Goal: Communication & Community: Connect with others

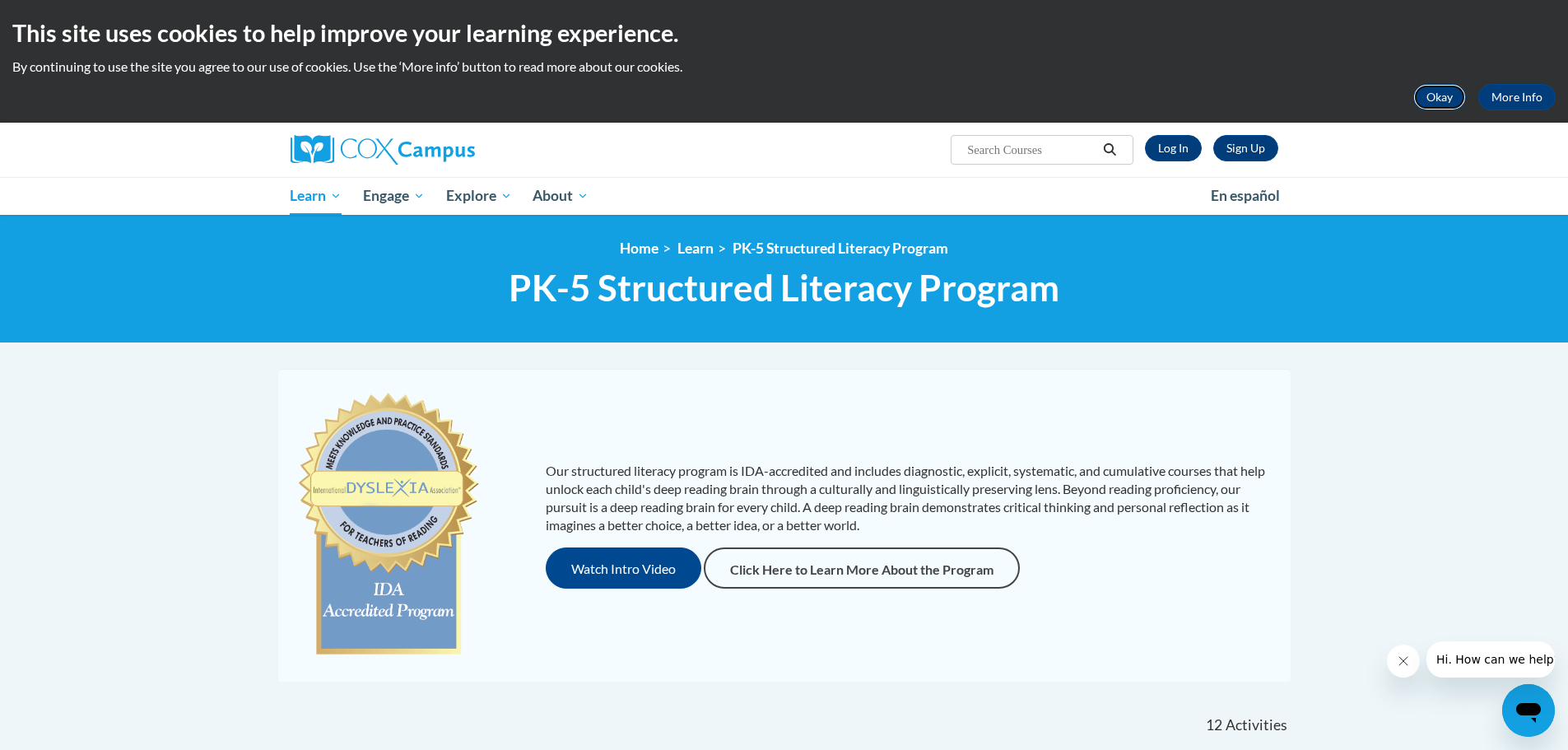
click at [1440, 96] on button "Okay" at bounding box center [1440, 96] width 53 height 26
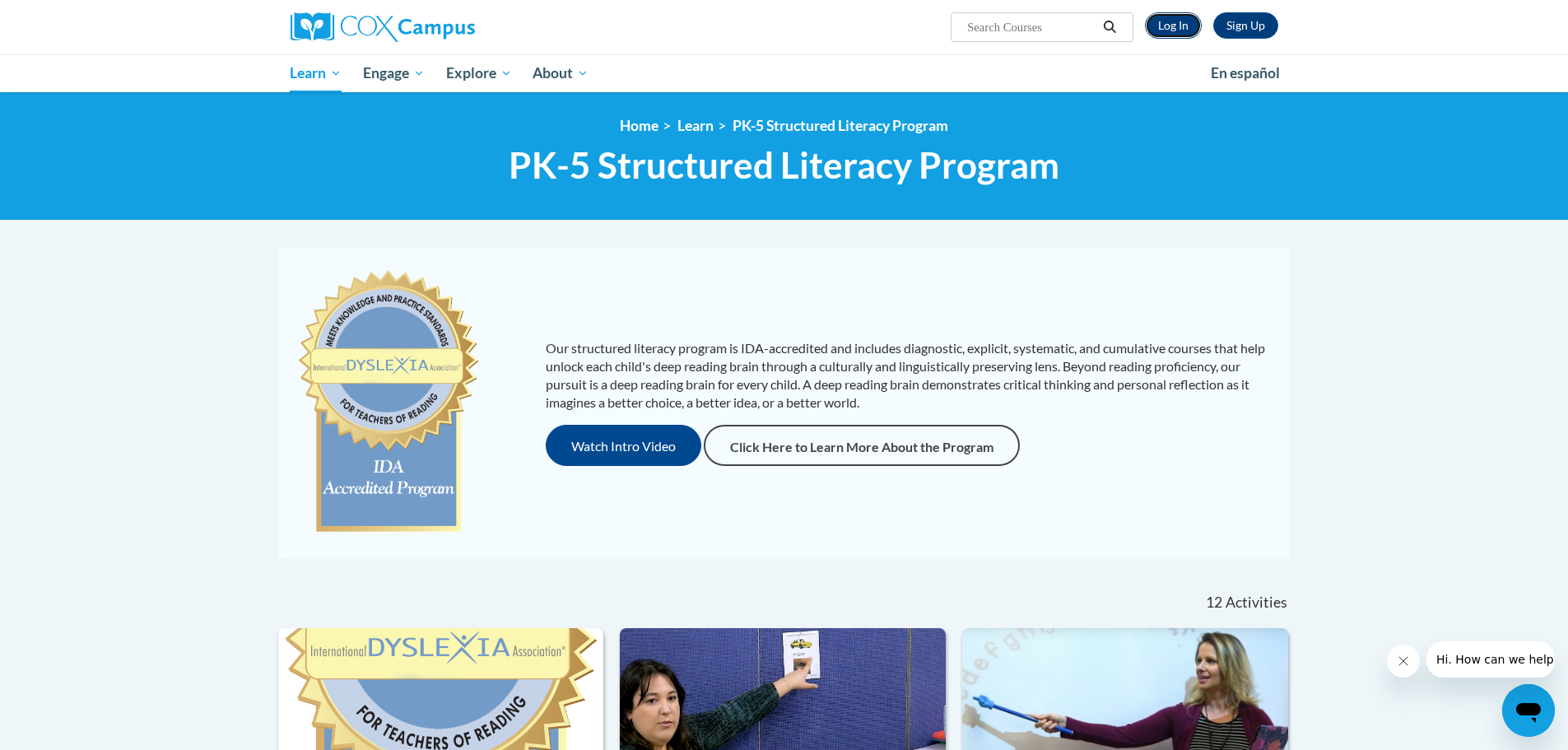
click at [1168, 29] on link "Log In" at bounding box center [1173, 25] width 56 height 26
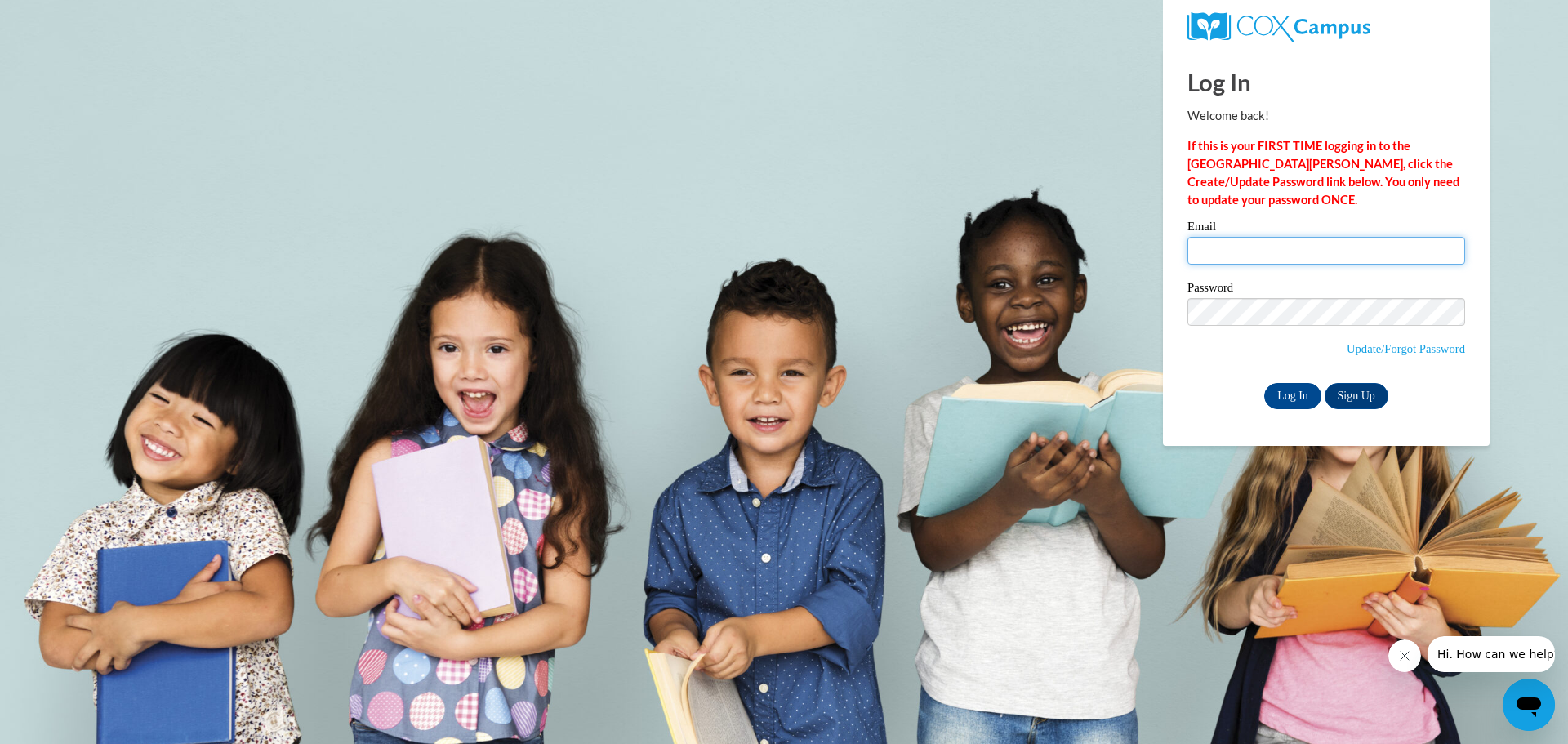
click at [1276, 255] on input "Email" at bounding box center [1326, 250] width 278 height 28
type input "jpierre@seymour.k12.wi.us"
click at [1285, 394] on input "Log In" at bounding box center [1292, 395] width 57 height 26
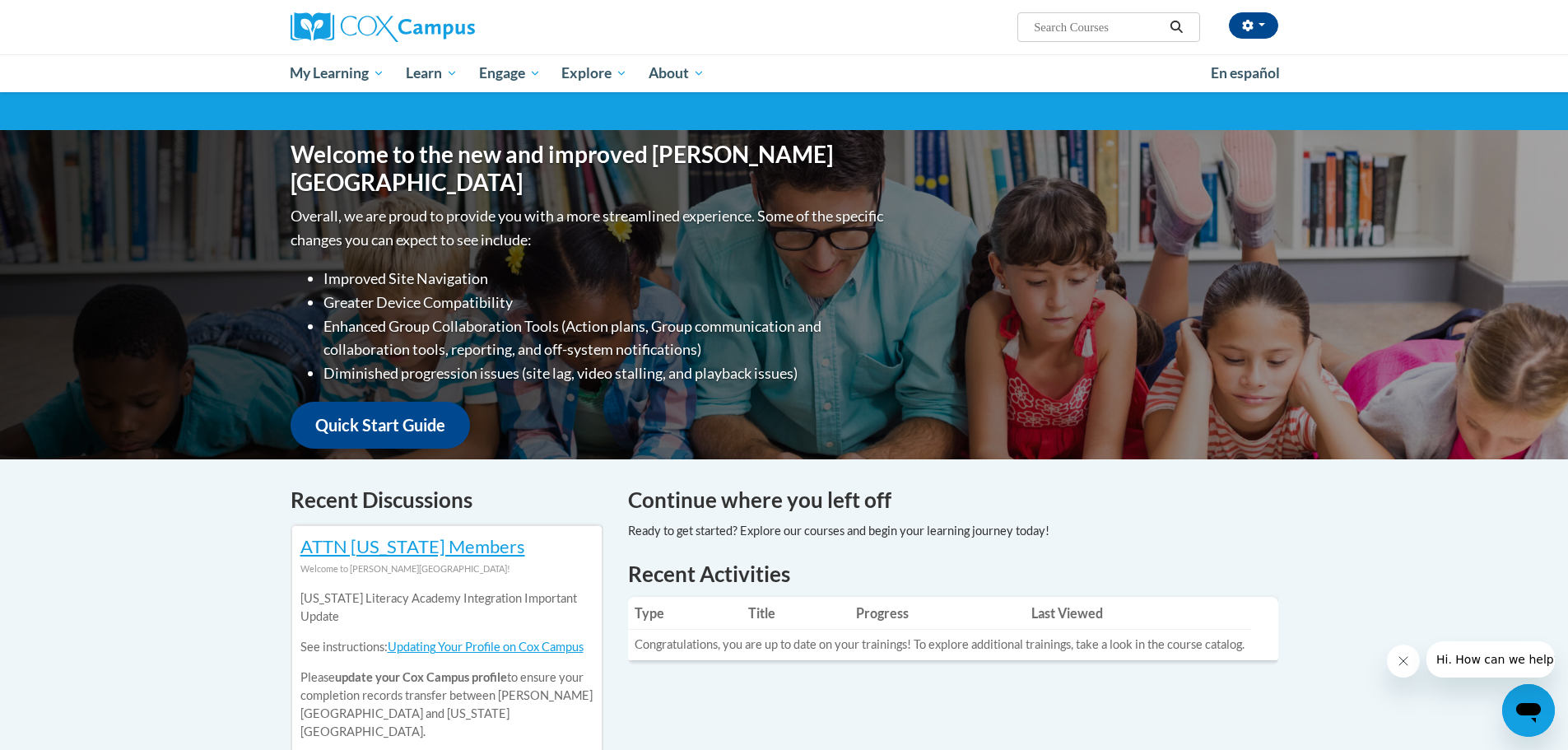
scroll to position [82, 0]
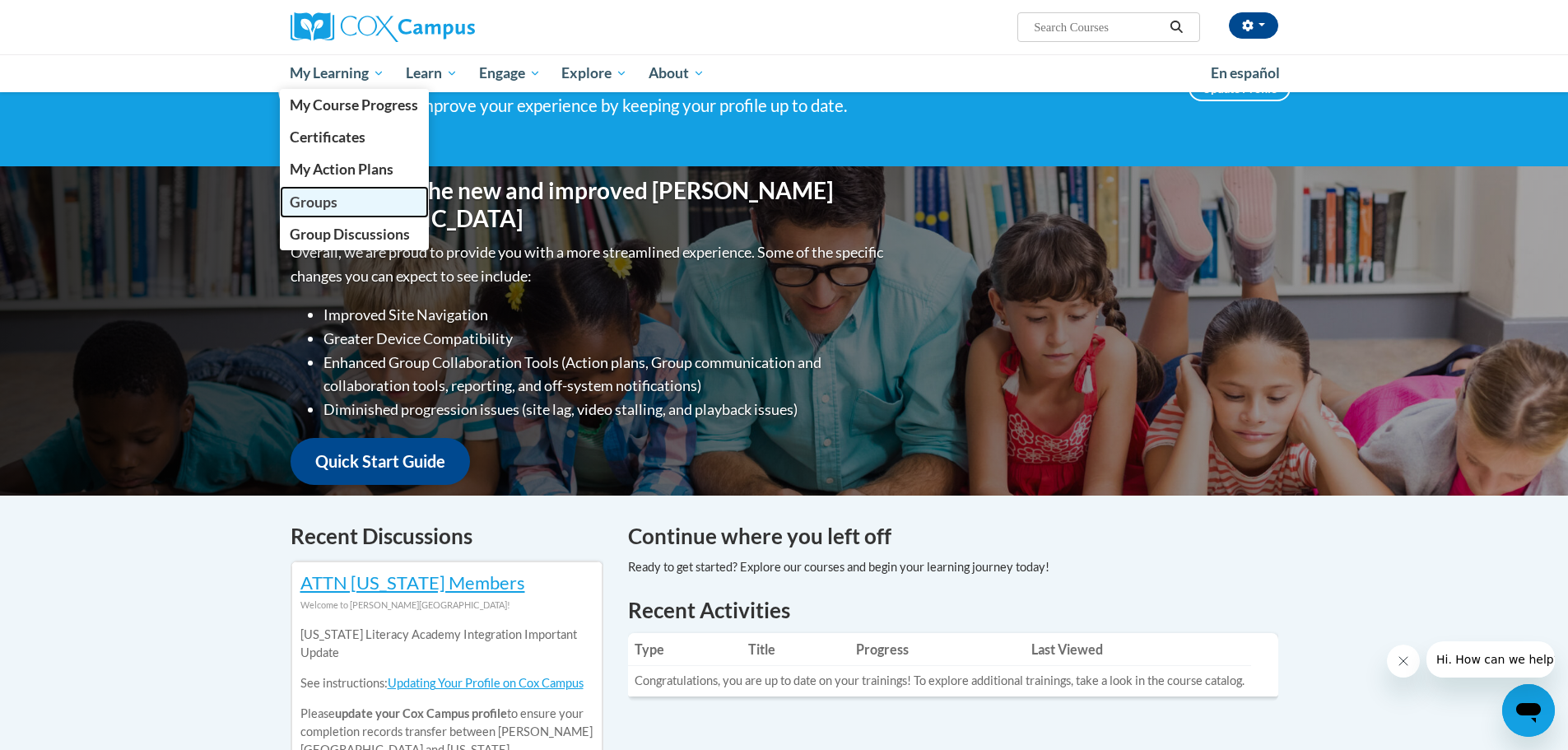
click at [321, 200] on span "Groups" at bounding box center [313, 202] width 47 height 17
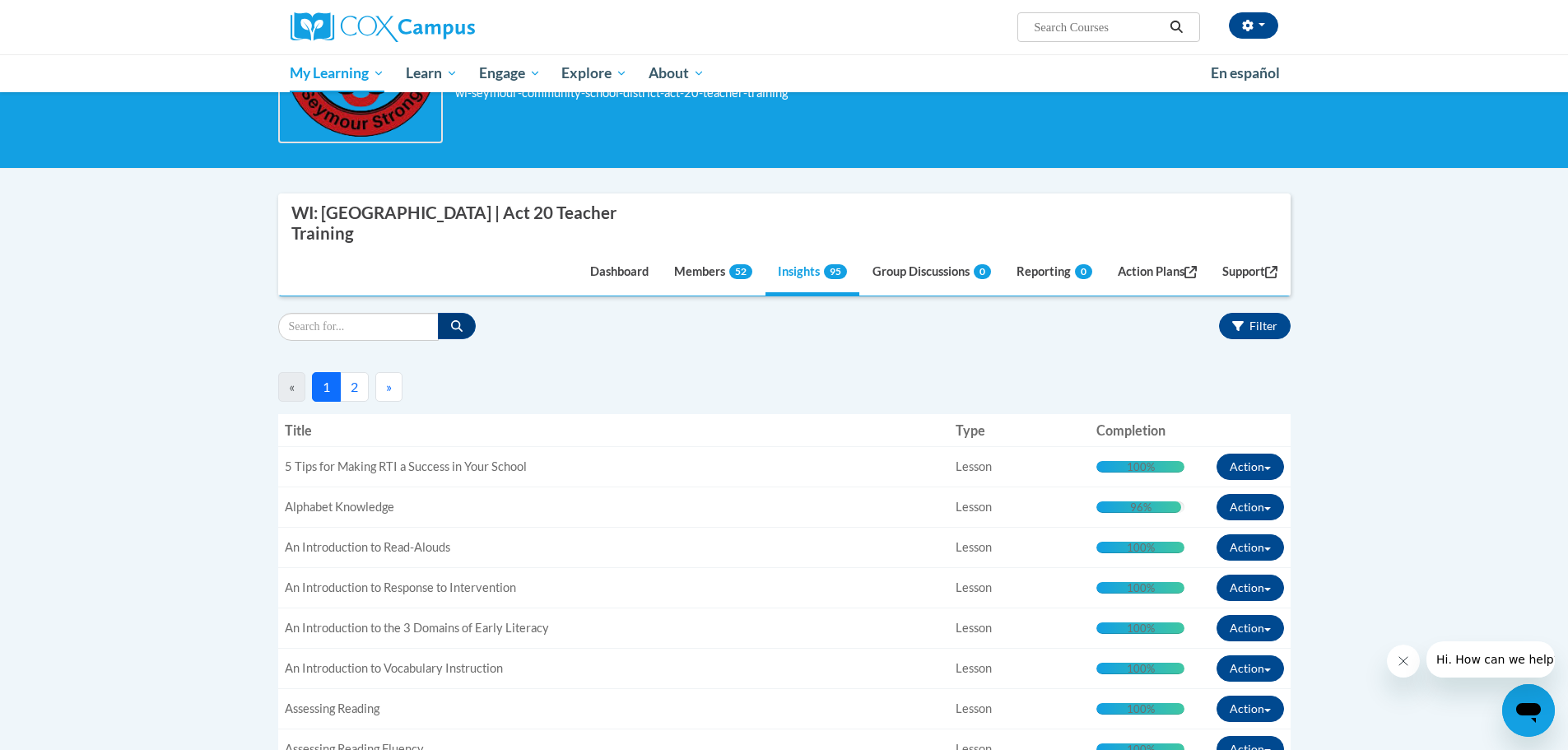
scroll to position [82, 0]
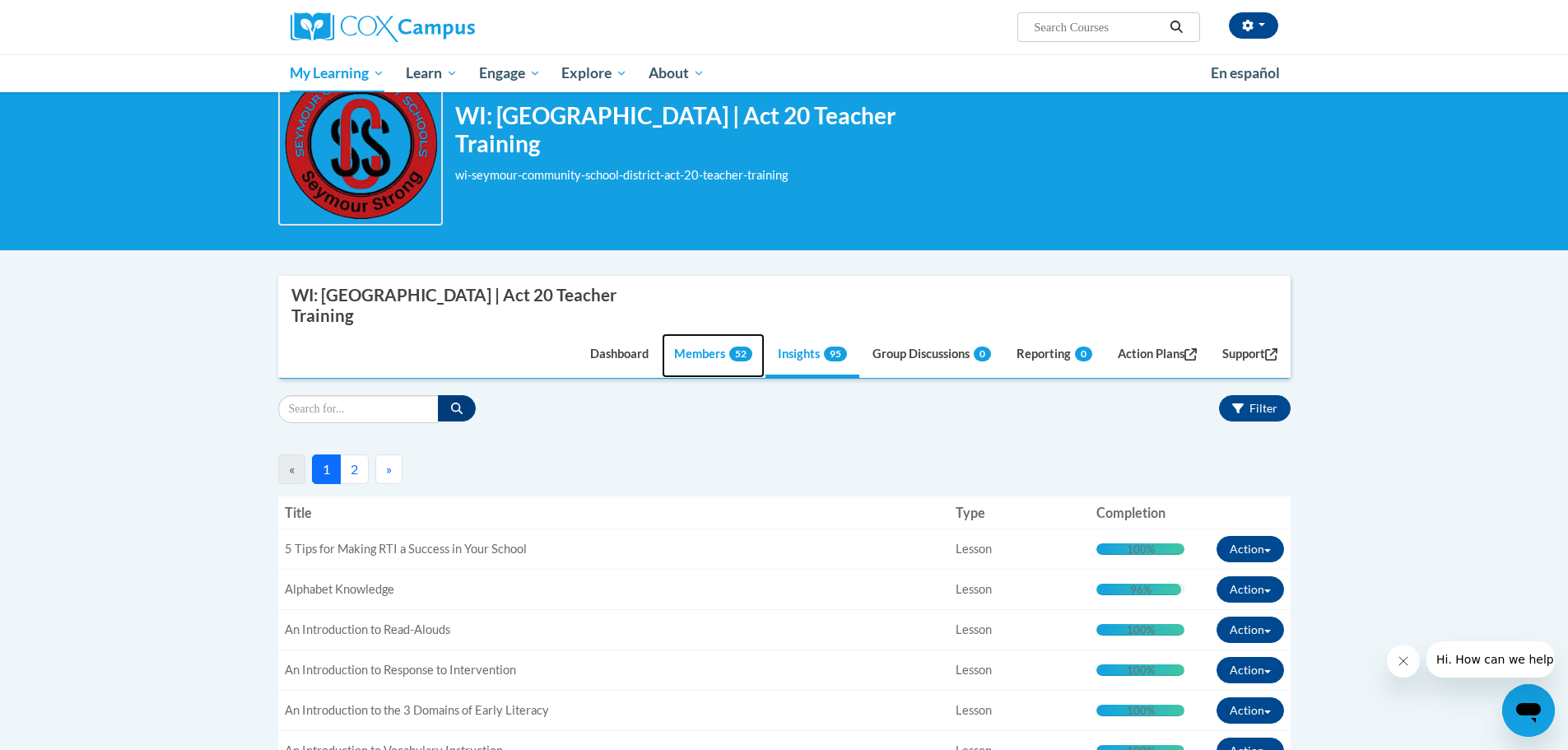
click at [705, 356] on link "Members 52" at bounding box center [713, 355] width 103 height 45
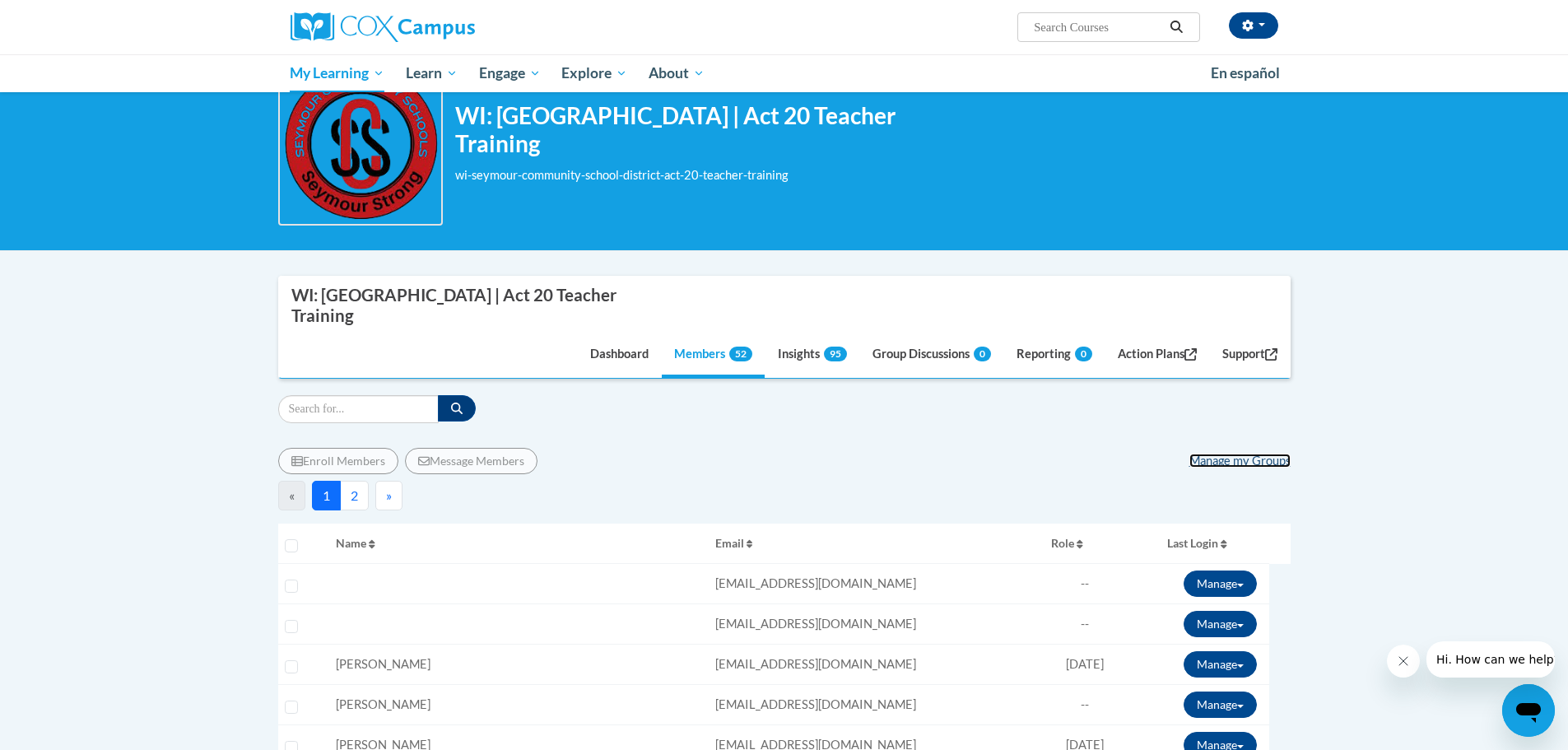
click at [1224, 458] on link "Manage my Groups" at bounding box center [1239, 460] width 101 height 14
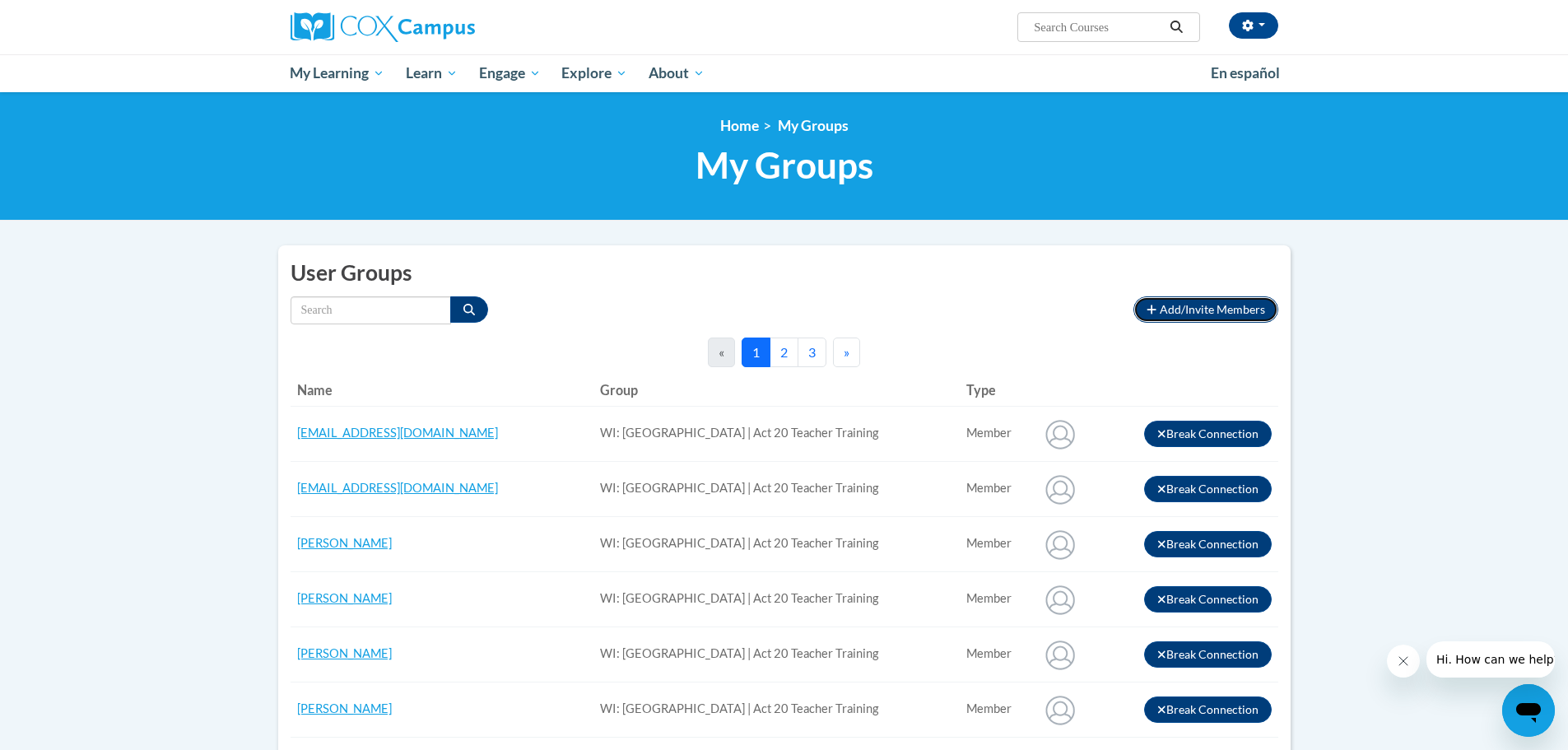
click at [1211, 306] on span "Add/Invite Members" at bounding box center [1212, 309] width 106 height 14
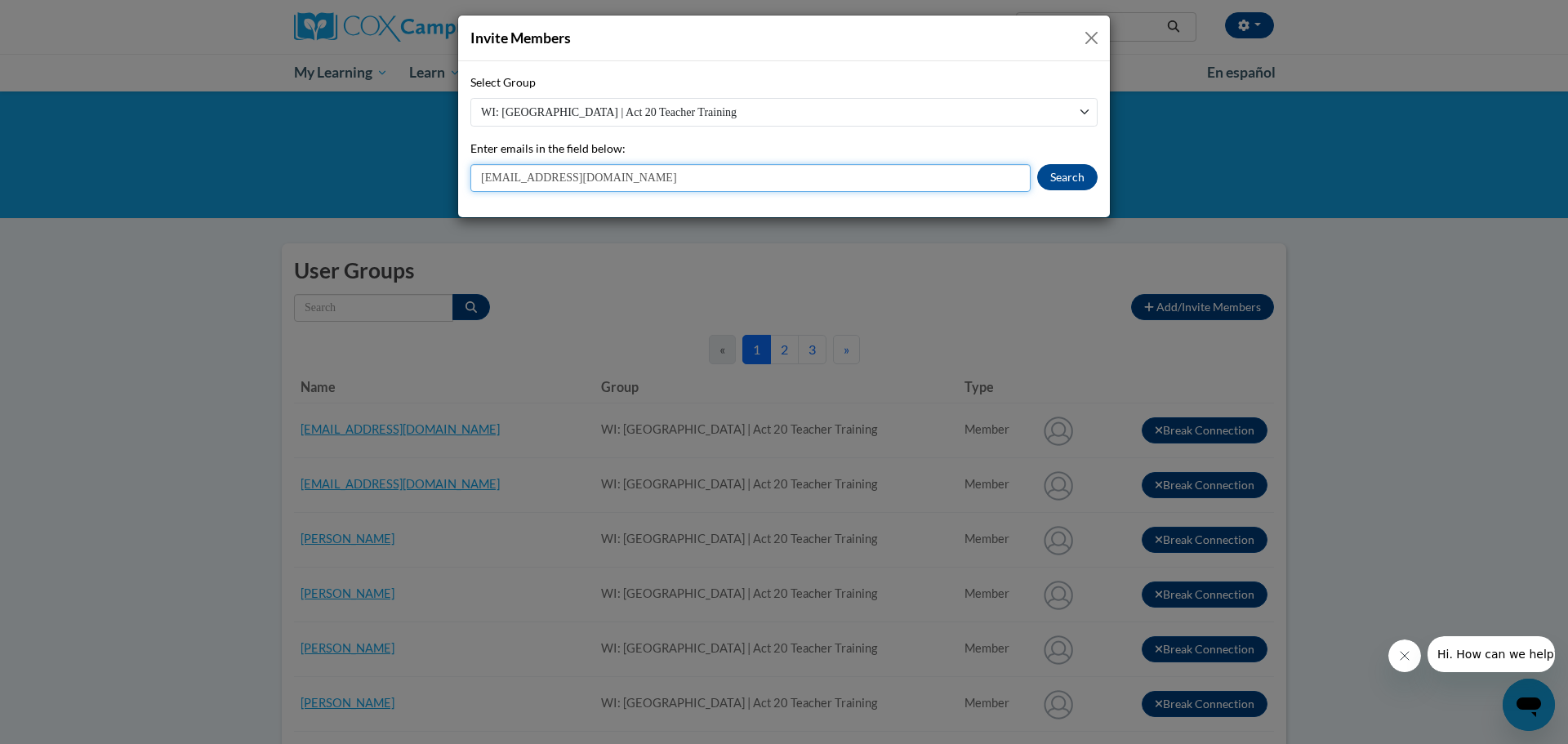
drag, startPoint x: 649, startPoint y: 179, endPoint x: 534, endPoint y: 179, distance: 115.0
click at [534, 179] on input "[EMAIL_ADDRESS][DOMAIN_NAME]" at bounding box center [750, 178] width 560 height 28
click at [675, 179] on input "[EMAIL_ADDRESS][DOMAIN_NAME]" at bounding box center [750, 178] width 560 height 28
type input "[EMAIL_ADDRESS][DOMAIN_NAME]"
click at [1060, 178] on button "Search" at bounding box center [1067, 177] width 60 height 26
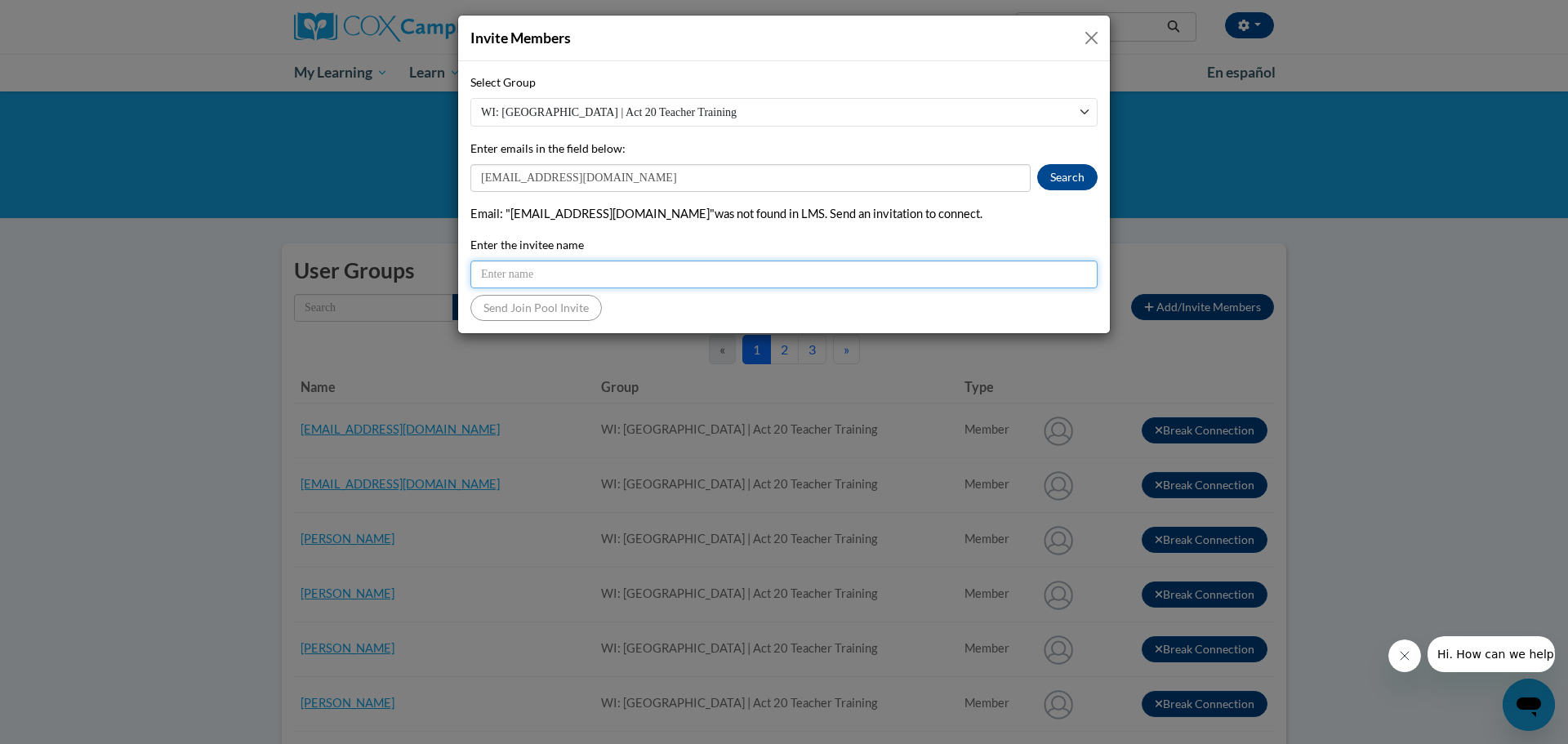
click at [578, 274] on input "Enter the invitee name" at bounding box center [784, 274] width 627 height 28
type input "[PERSON_NAME]"
click at [565, 308] on button "Send Join Pool Invite" at bounding box center [536, 308] width 132 height 26
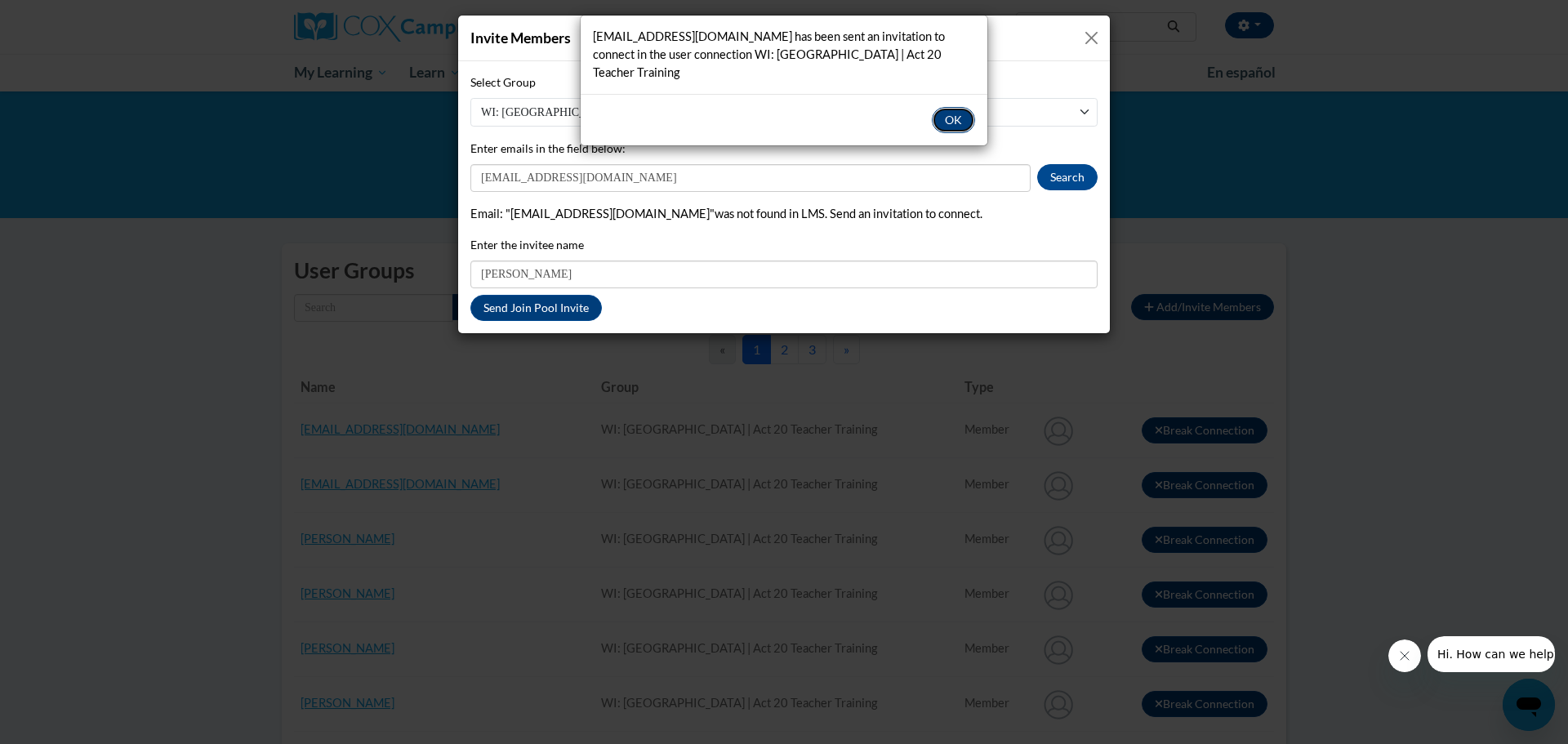
click at [954, 119] on button "OK" at bounding box center [953, 119] width 43 height 26
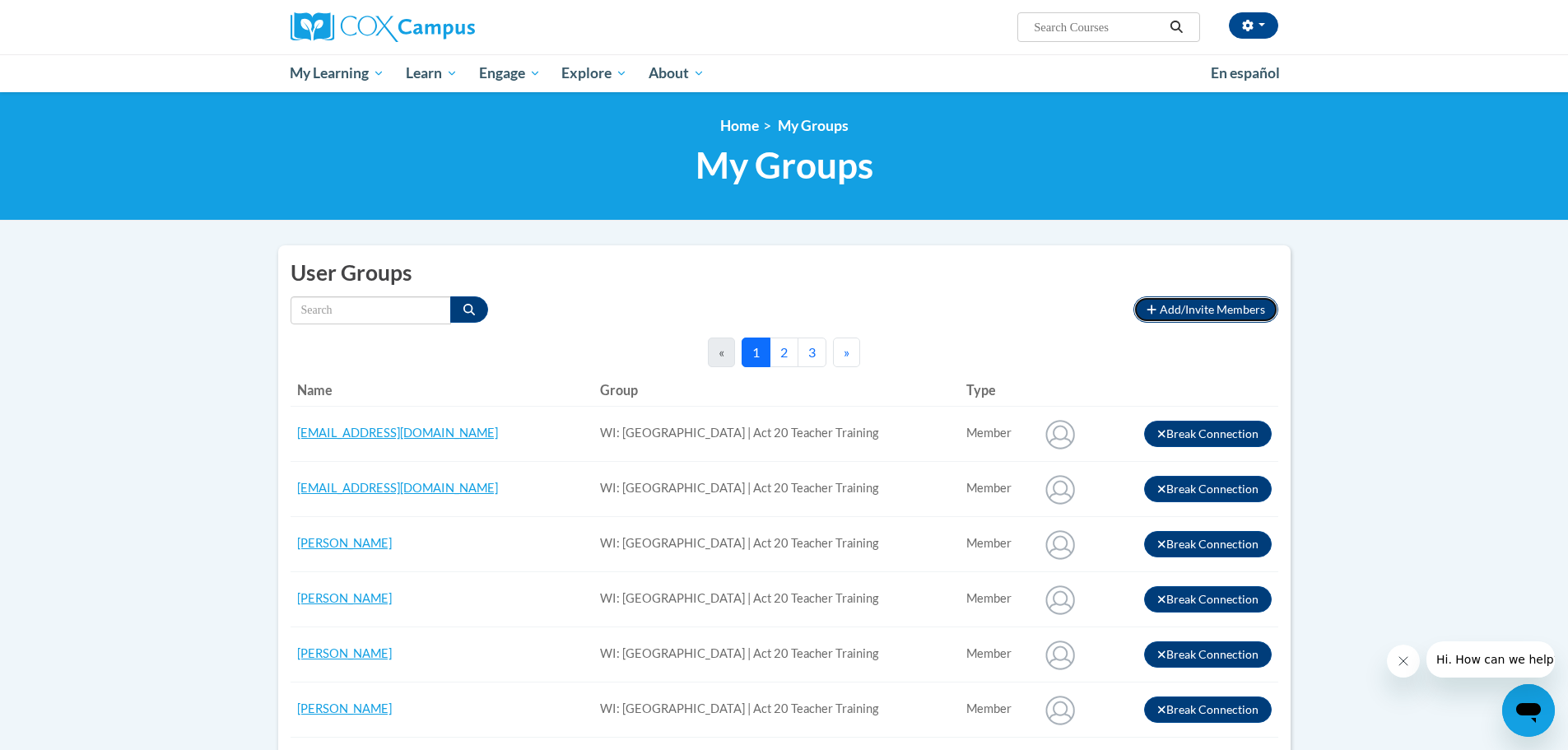
click at [1202, 302] on span "Add/Invite Members" at bounding box center [1212, 309] width 106 height 14
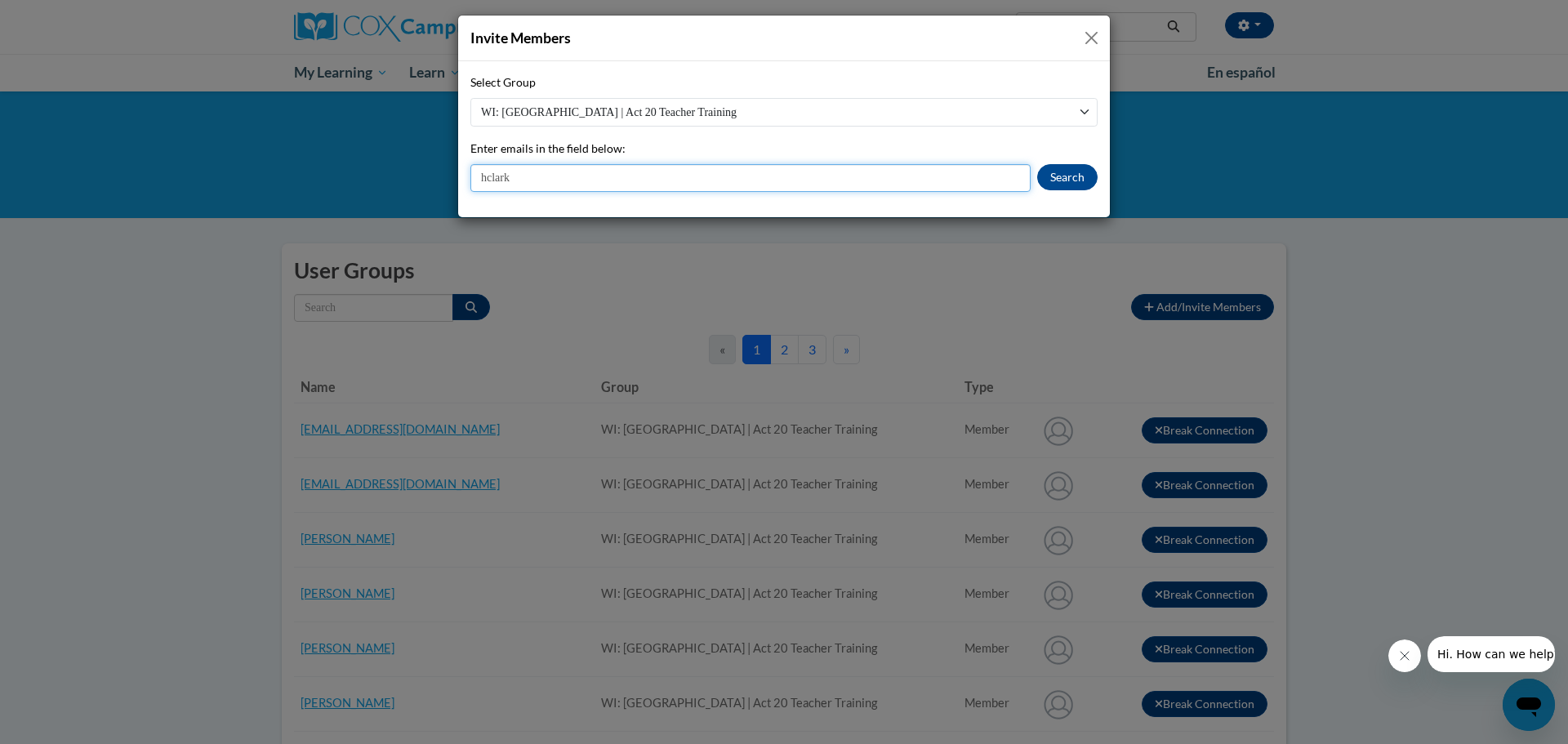
paste input "@[DOMAIN_NAME]"
type input "[EMAIL_ADDRESS][DOMAIN_NAME]"
click at [1054, 183] on button "Search" at bounding box center [1067, 177] width 60 height 26
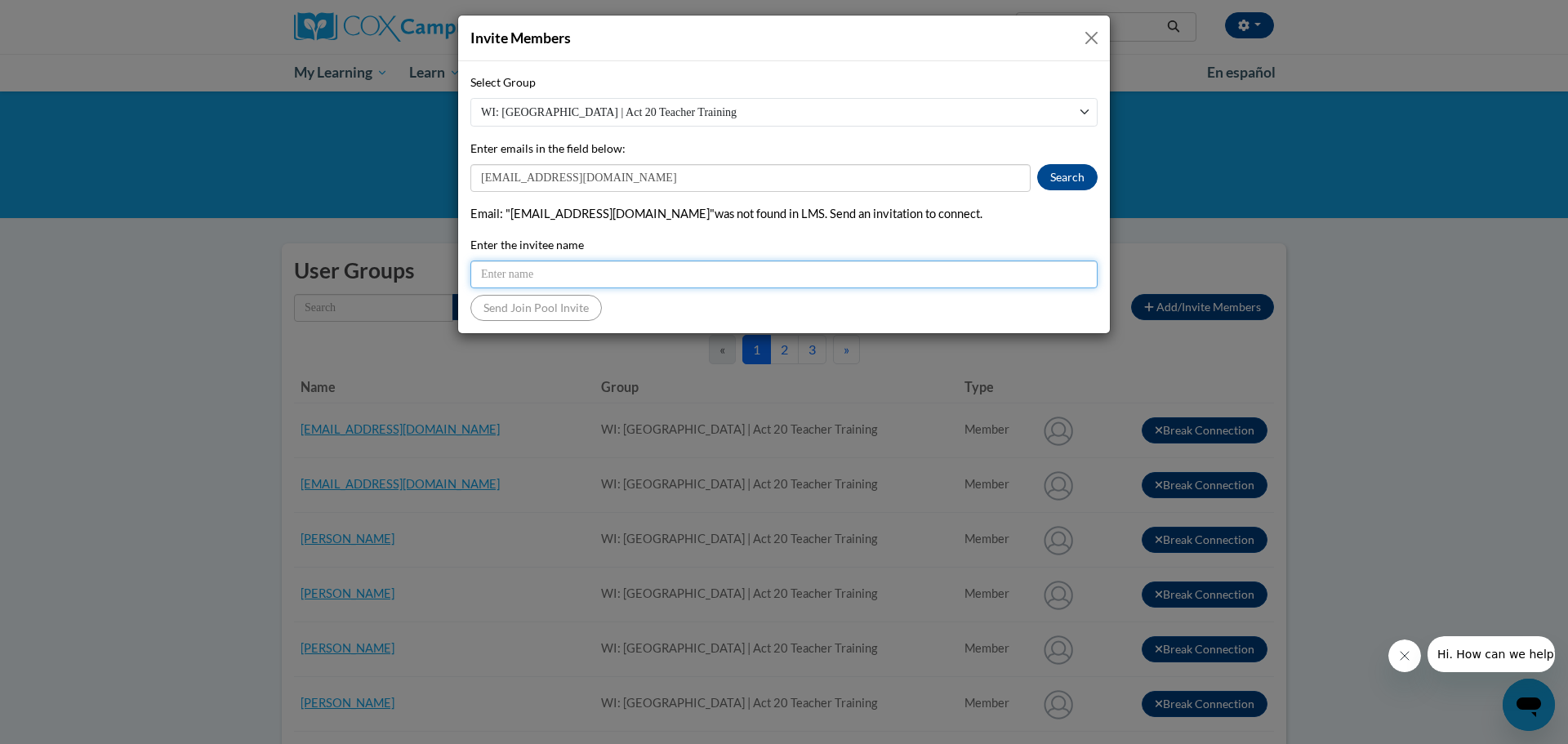
click at [628, 276] on input "Enter the invitee name" at bounding box center [784, 274] width 627 height 28
type input "[PERSON_NAME]"
drag, startPoint x: 535, startPoint y: 310, endPoint x: 536, endPoint y: 302, distance: 8.1
click at [536, 309] on button "Send Join Pool Invite" at bounding box center [536, 308] width 132 height 26
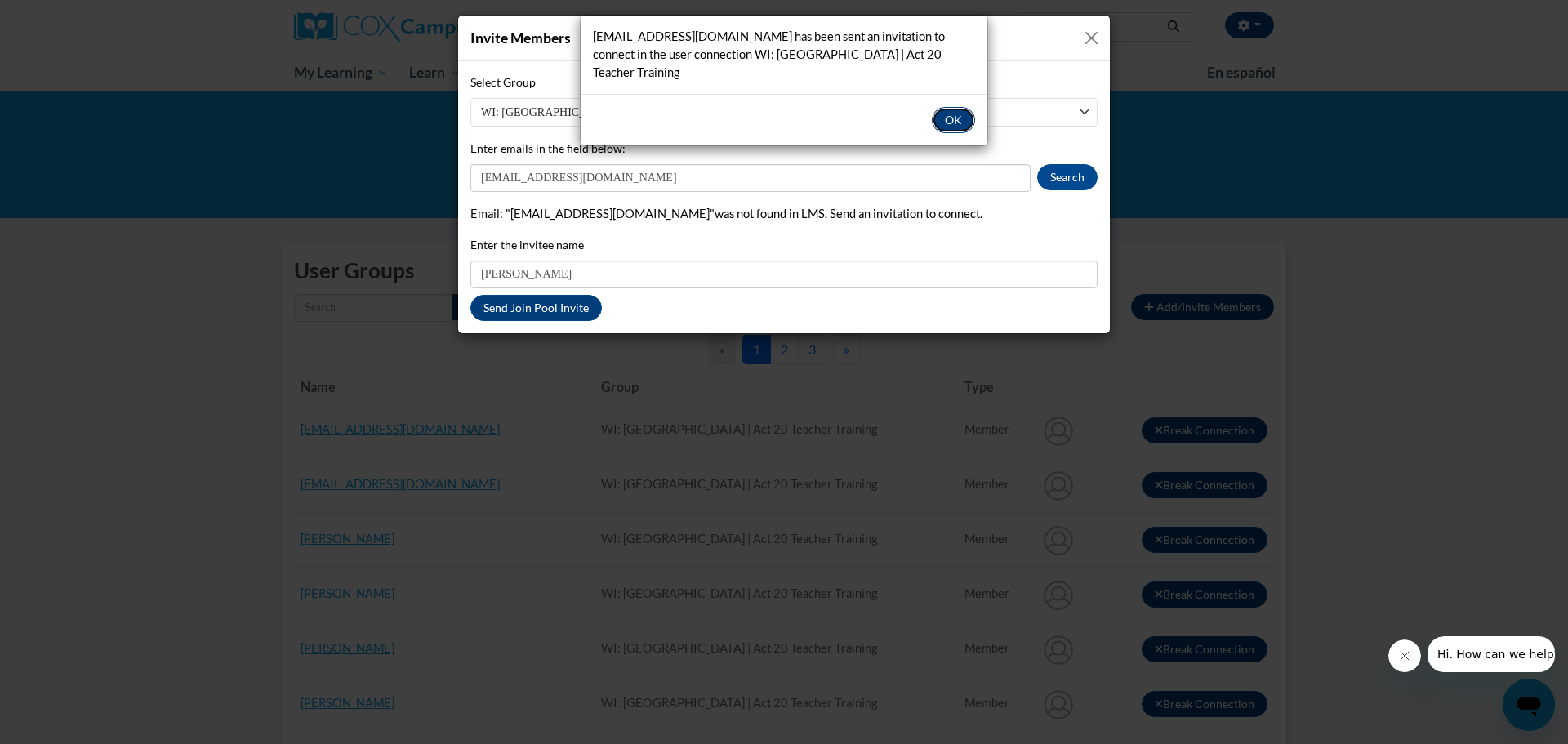
click at [955, 120] on button "OK" at bounding box center [953, 119] width 43 height 26
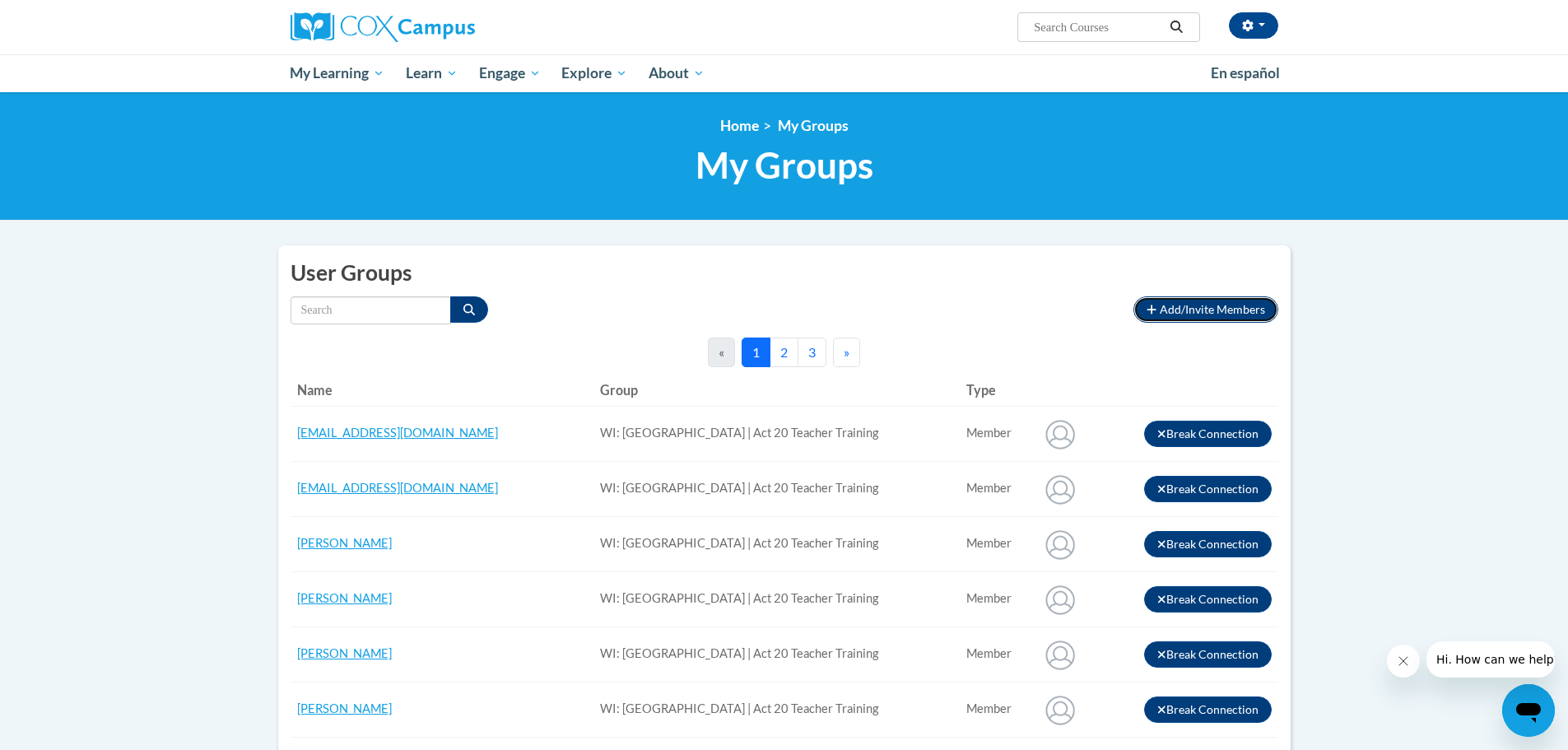
click at [1221, 302] on span "Add/Invite Members" at bounding box center [1212, 309] width 106 height 14
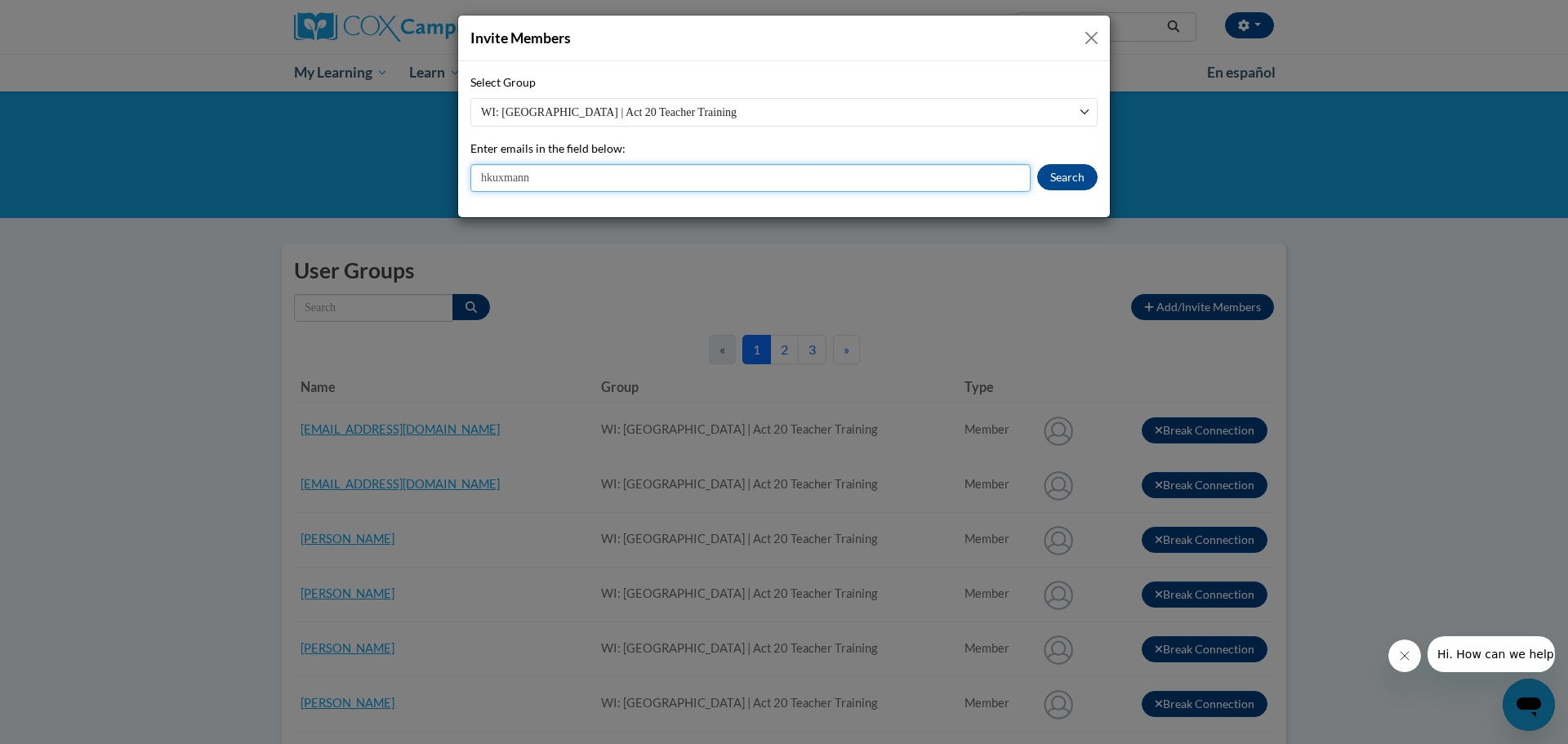
paste input "@[DOMAIN_NAME]"
type input "[EMAIL_ADDRESS][DOMAIN_NAME]"
click at [1051, 181] on button "Search" at bounding box center [1067, 177] width 60 height 26
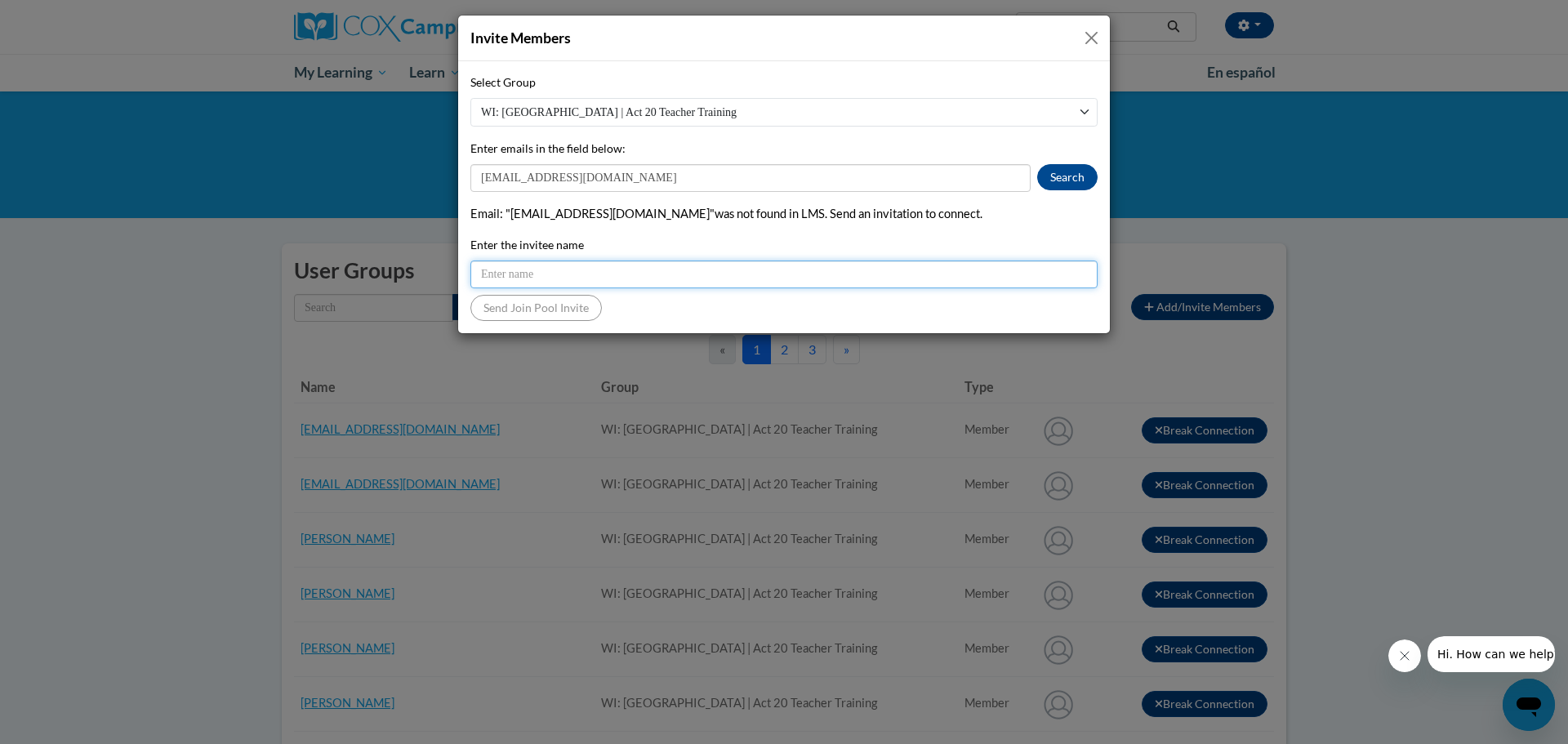
click at [795, 274] on input "Enter the invitee name" at bounding box center [784, 274] width 627 height 28
type input "[PERSON_NAME]"
click at [520, 309] on button "Send Join Pool Invite" at bounding box center [536, 308] width 132 height 26
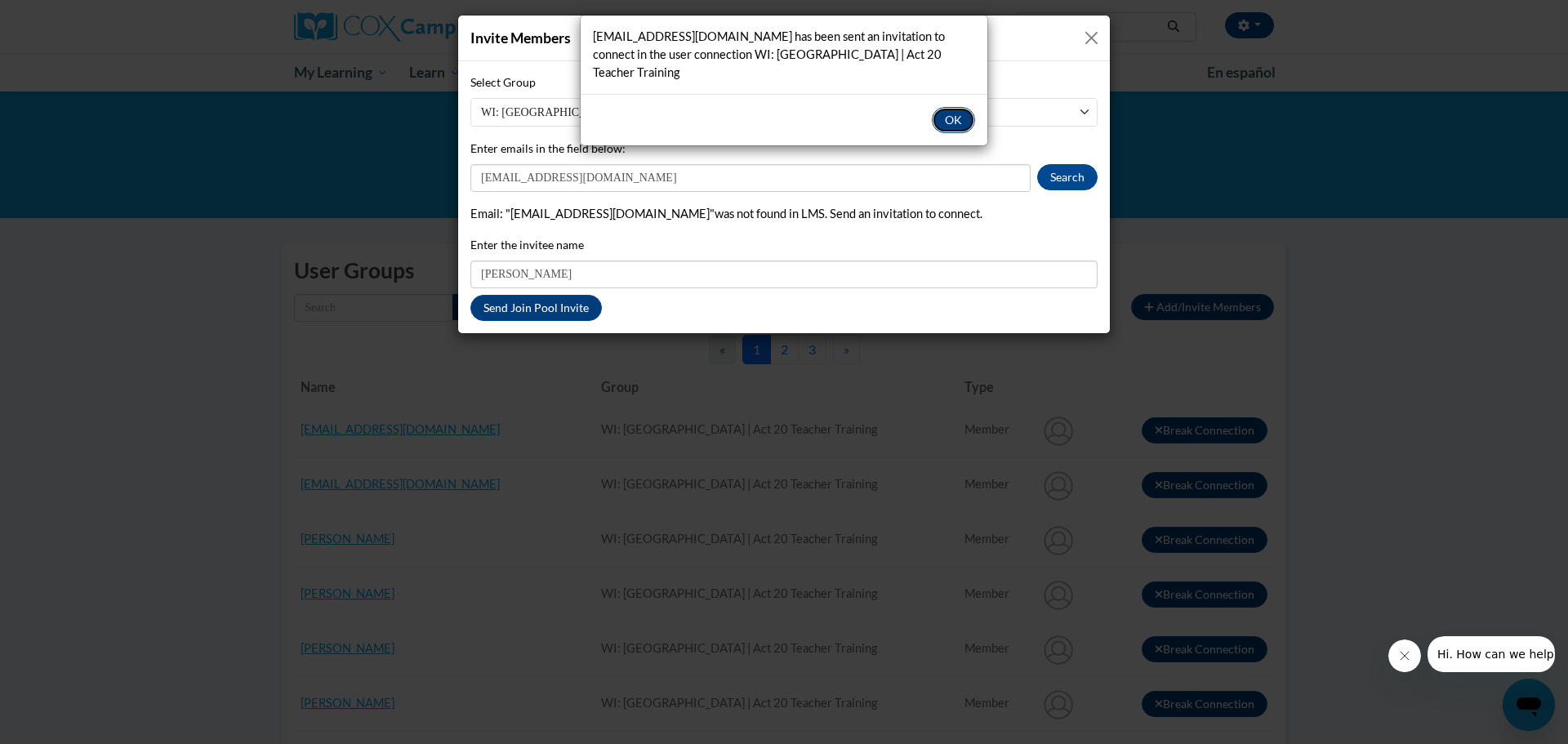
click at [952, 116] on button "OK" at bounding box center [953, 119] width 43 height 26
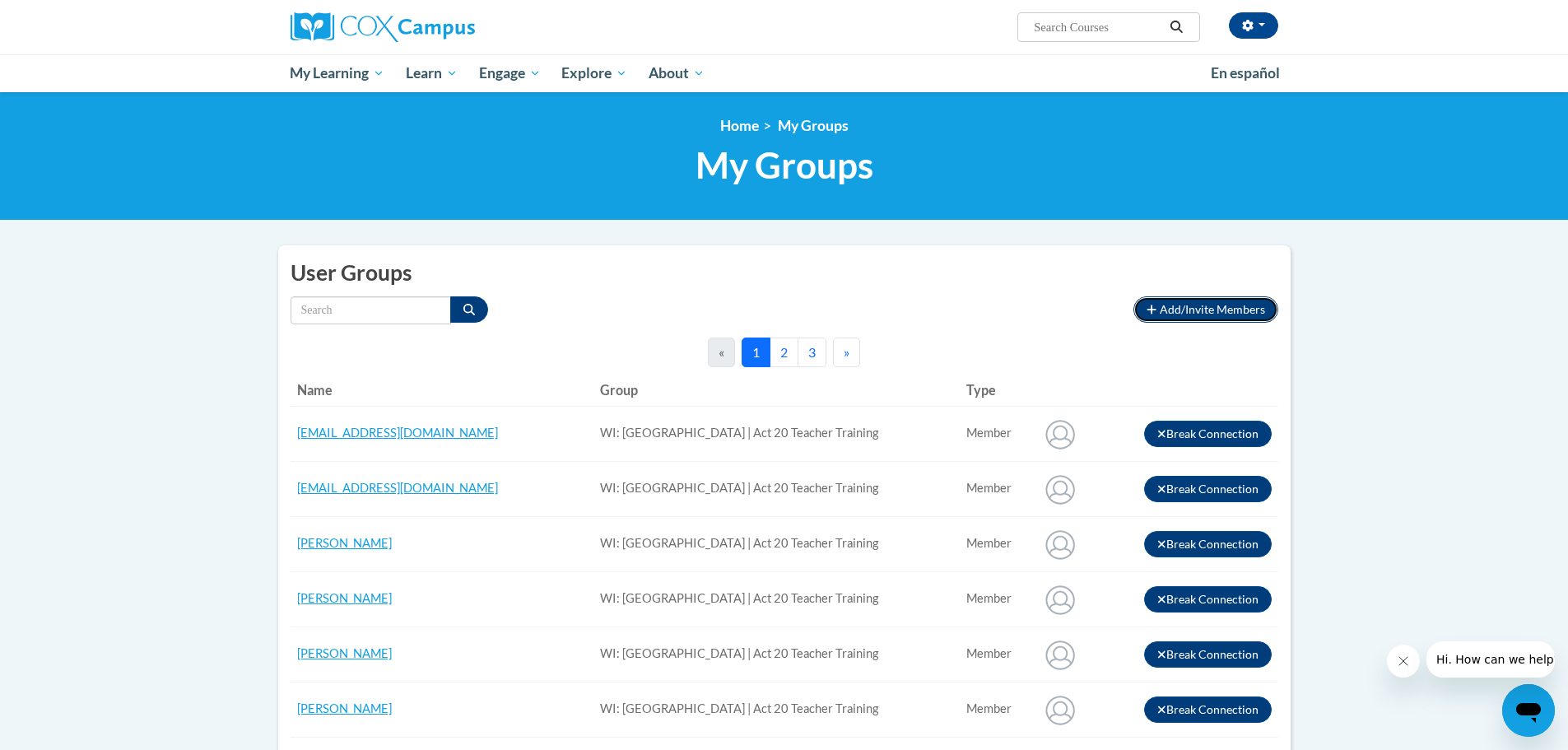
click at [1194, 303] on span "Add/Invite Members" at bounding box center [1212, 309] width 106 height 14
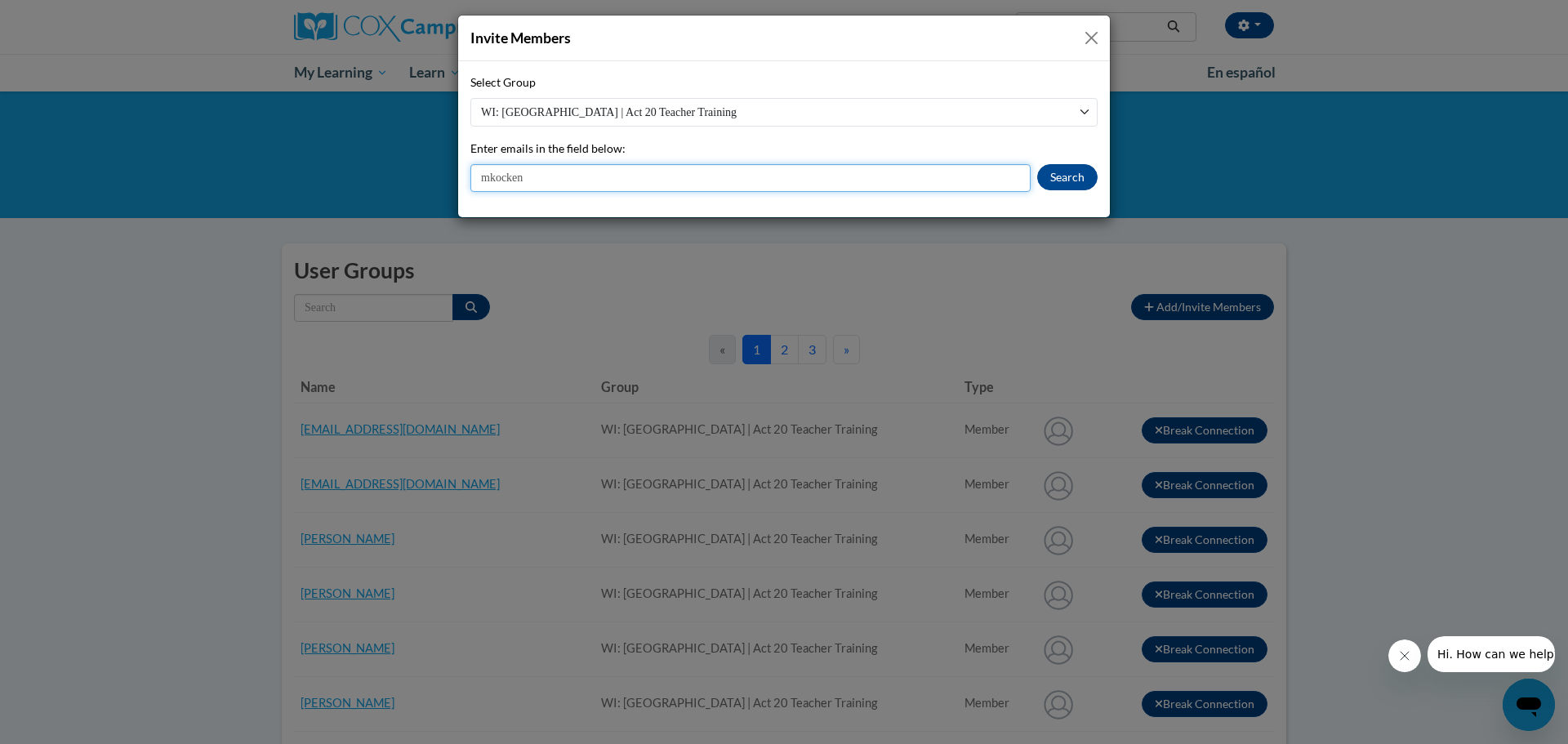
paste input "@[DOMAIN_NAME]"
type input "[EMAIL_ADDRESS][DOMAIN_NAME]"
click at [1064, 175] on button "Search" at bounding box center [1067, 177] width 60 height 26
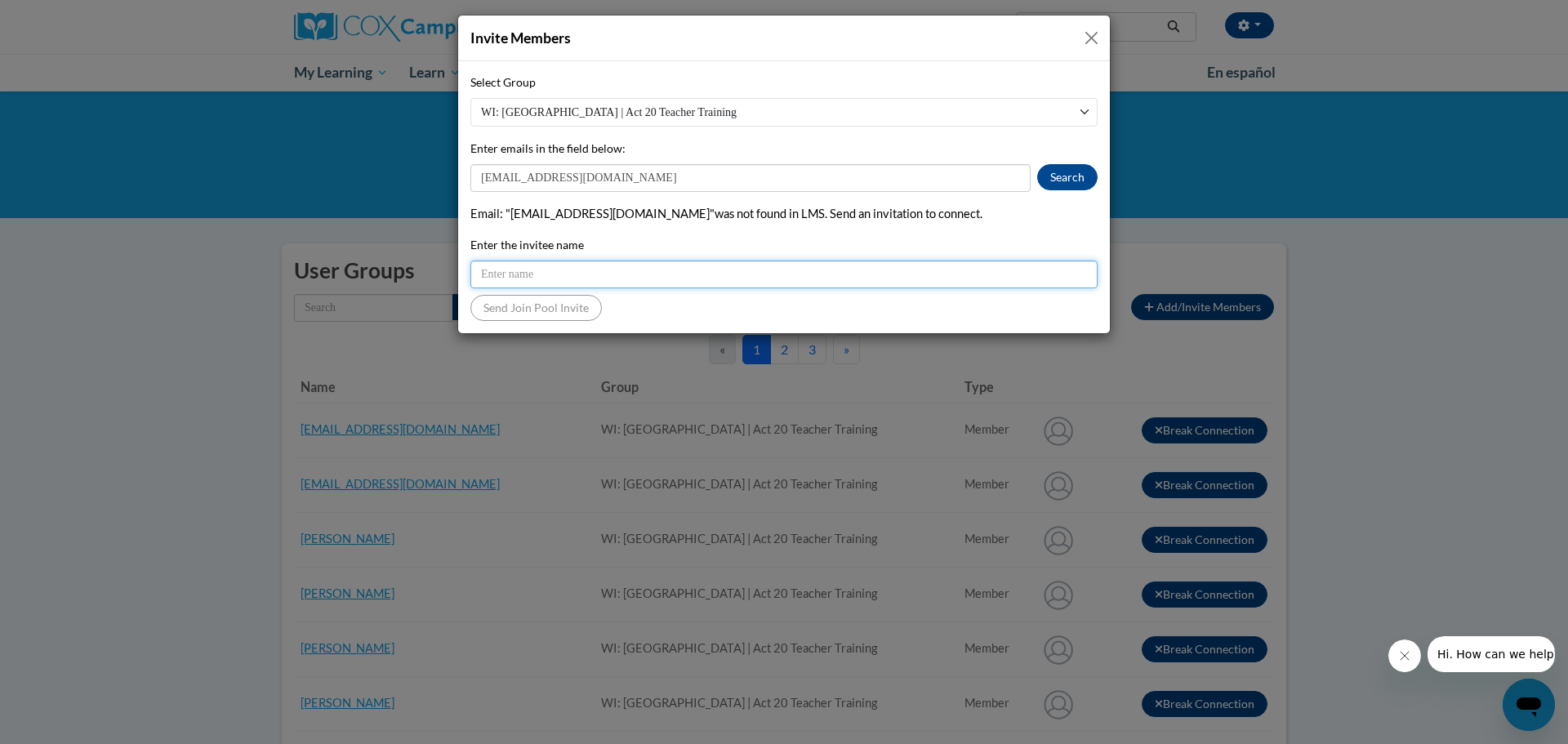
click at [697, 270] on input "Enter the invitee name" at bounding box center [784, 274] width 627 height 28
type input "[PERSON_NAME]"
click at [522, 302] on button "Send Join Pool Invite" at bounding box center [536, 308] width 132 height 26
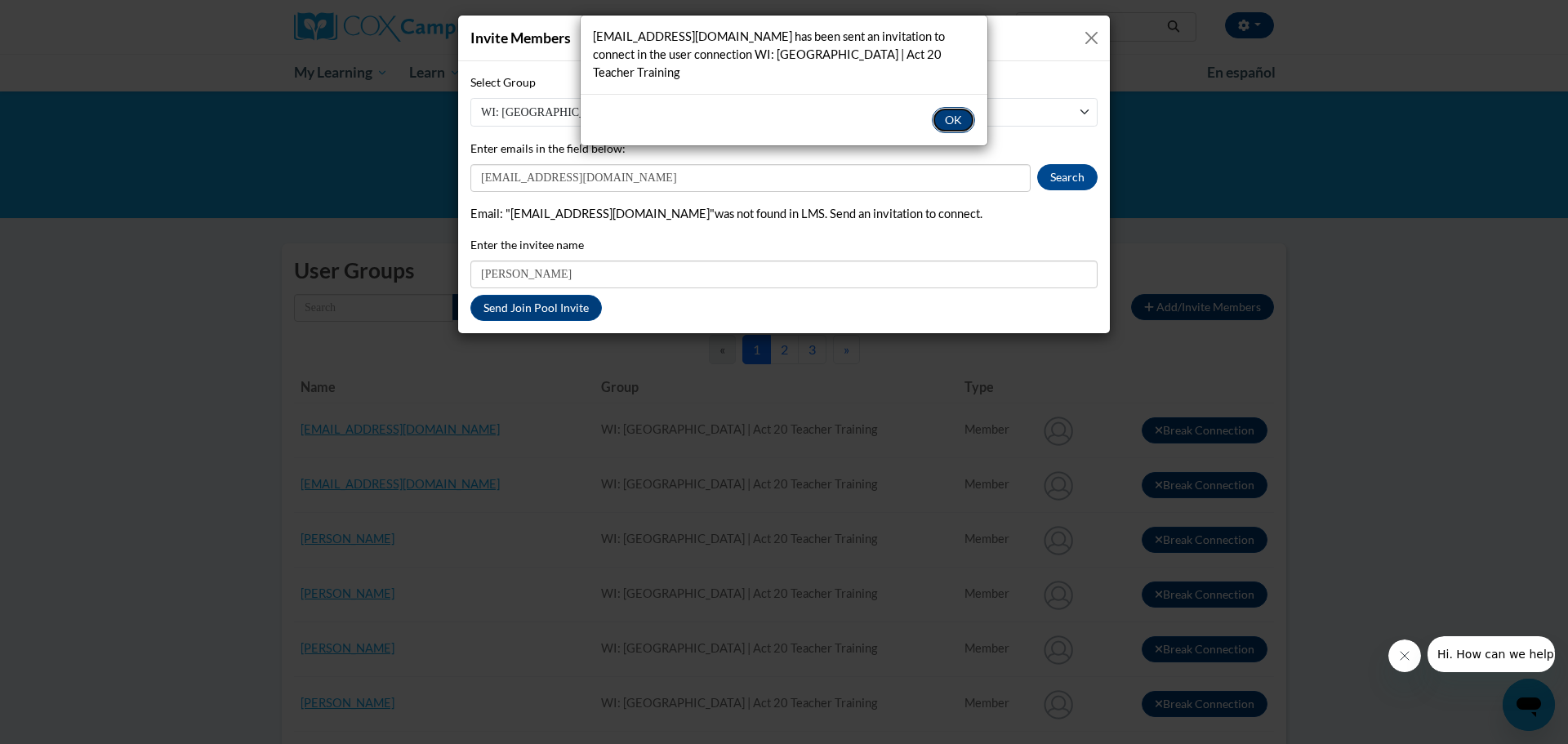
click at [952, 119] on button "OK" at bounding box center [953, 119] width 43 height 26
